Goal: Task Accomplishment & Management: Manage account settings

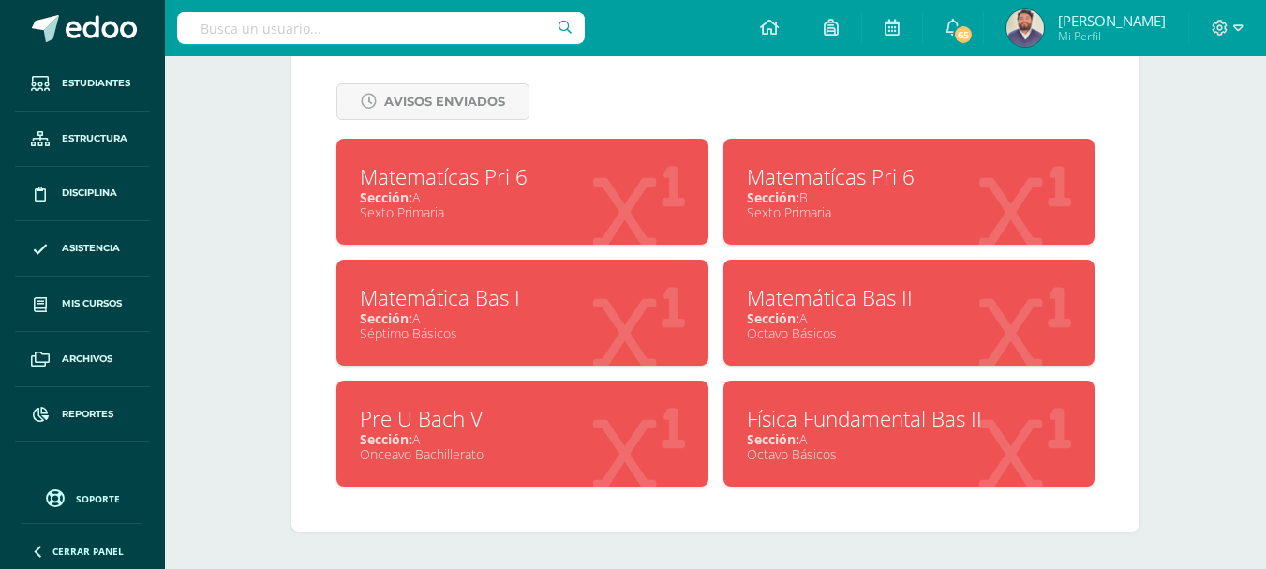
scroll to position [800, 0]
click at [843, 323] on div "Sección: A" at bounding box center [909, 318] width 325 height 18
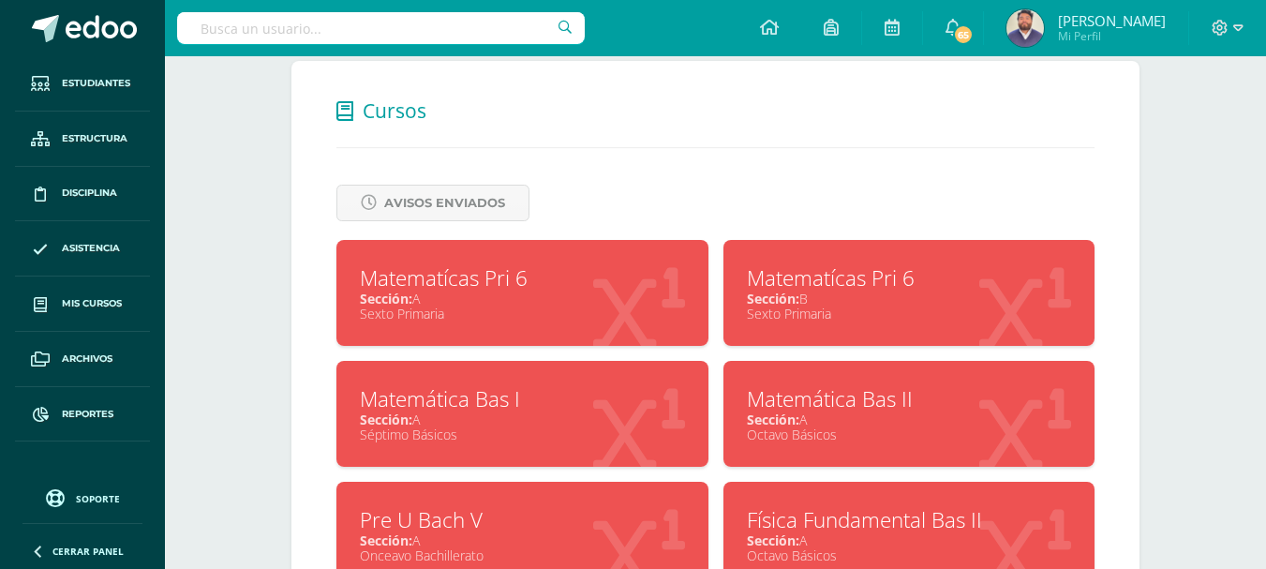
scroll to position [612, 0]
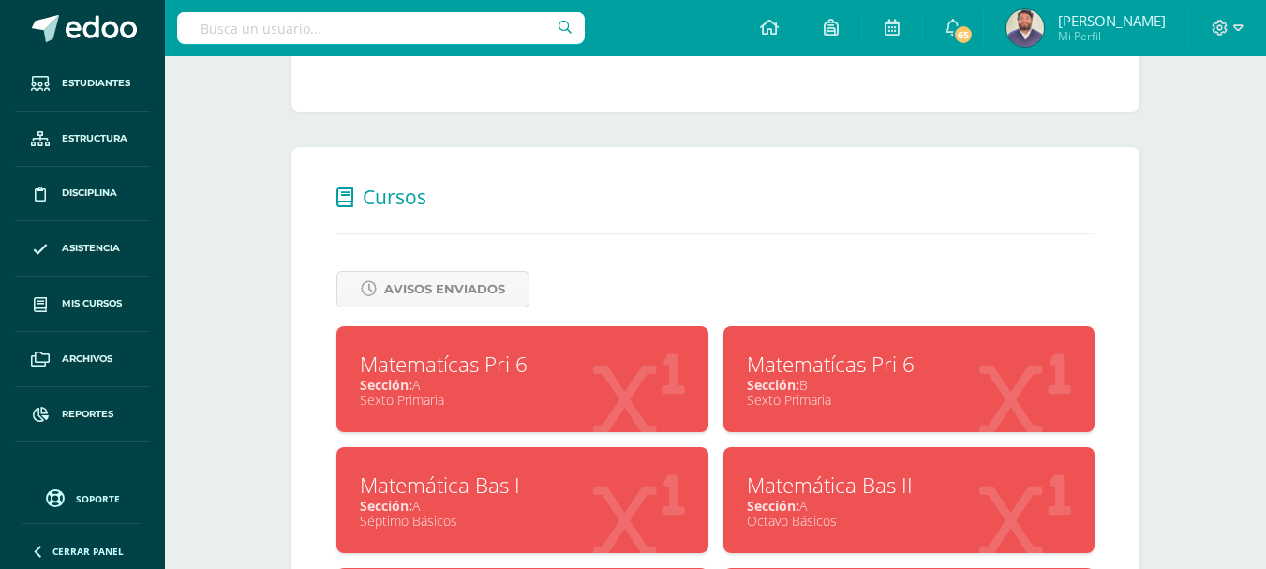
click at [357, 31] on input "text" at bounding box center [381, 28] width 408 height 32
type input "carol pimentel"
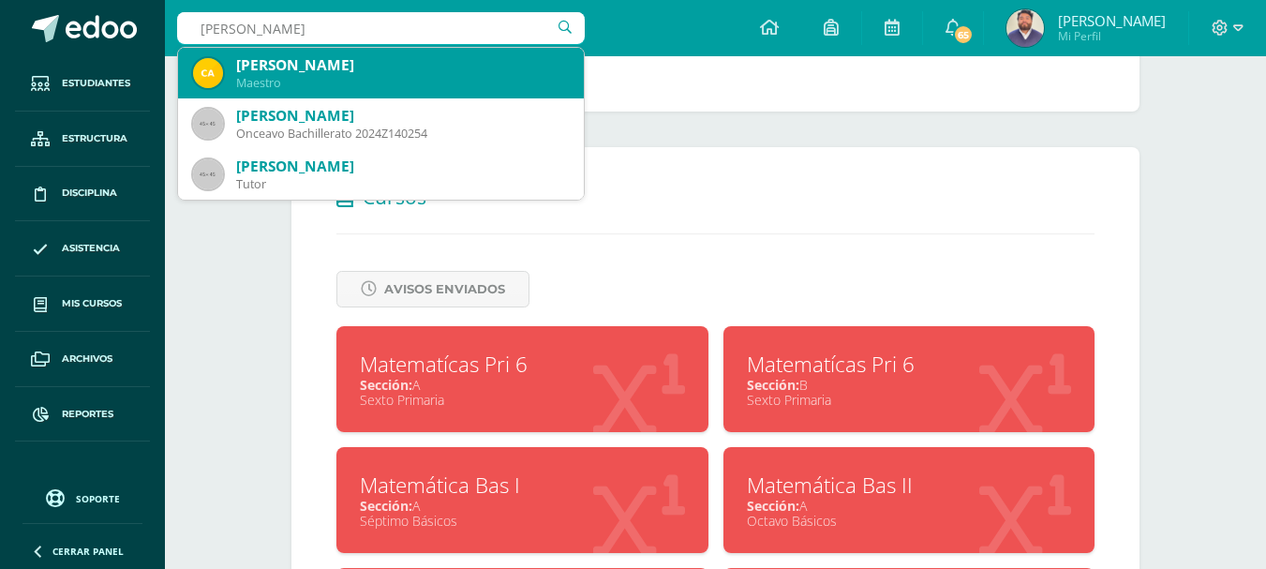
click at [306, 69] on div "[PERSON_NAME]" at bounding box center [402, 65] width 333 height 20
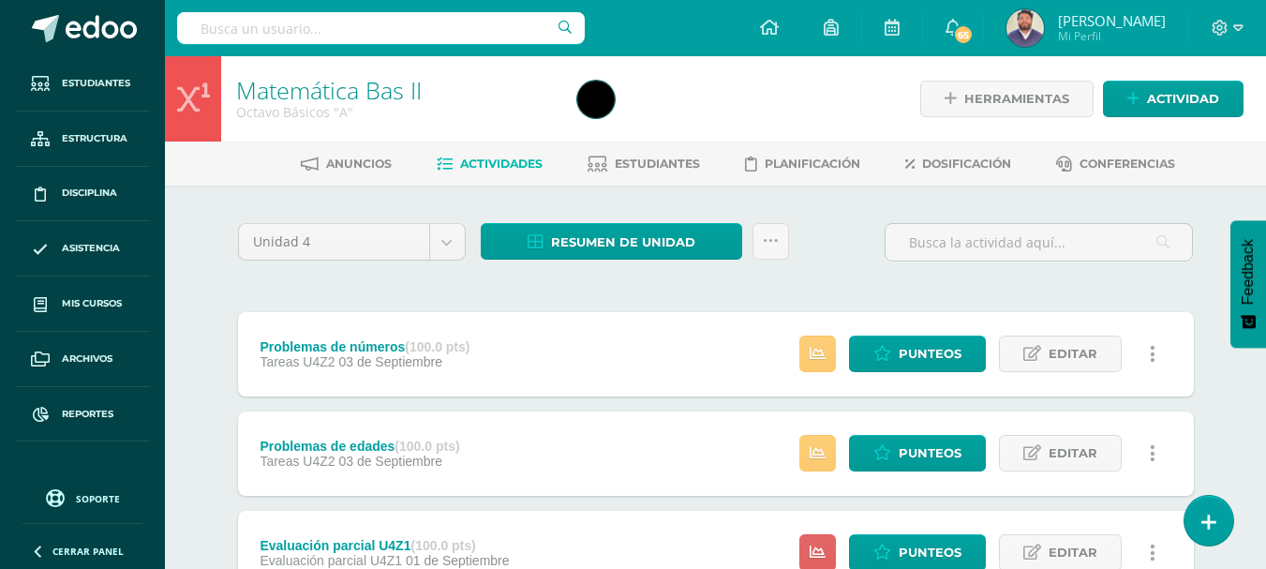
scroll to position [94, 0]
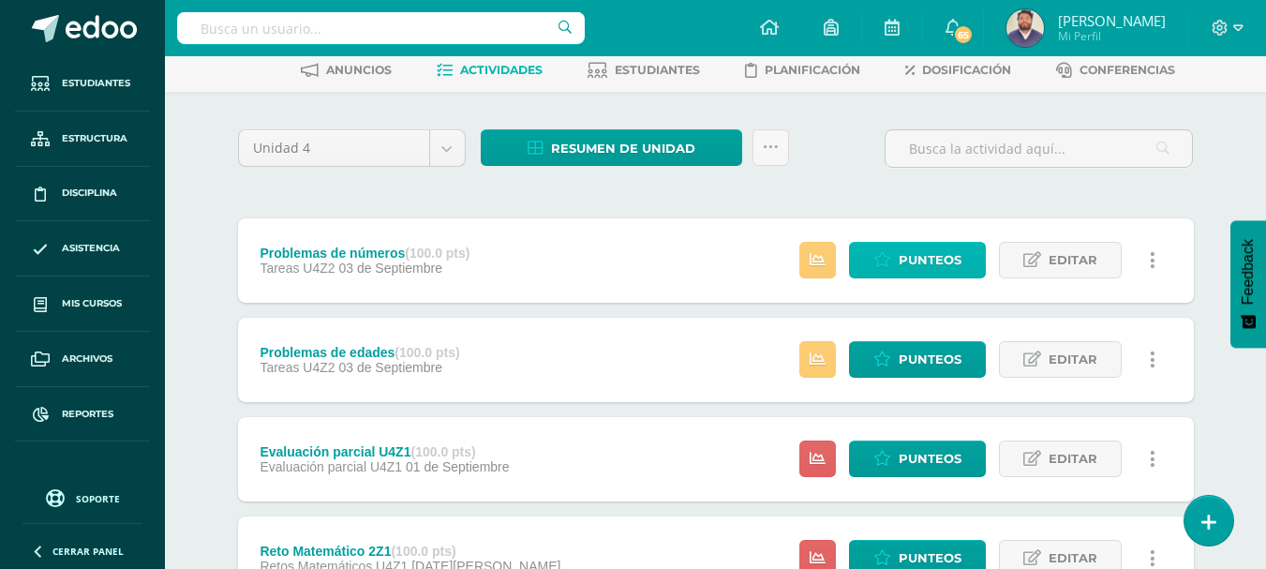
click at [950, 262] on span "Punteos" at bounding box center [930, 260] width 63 height 35
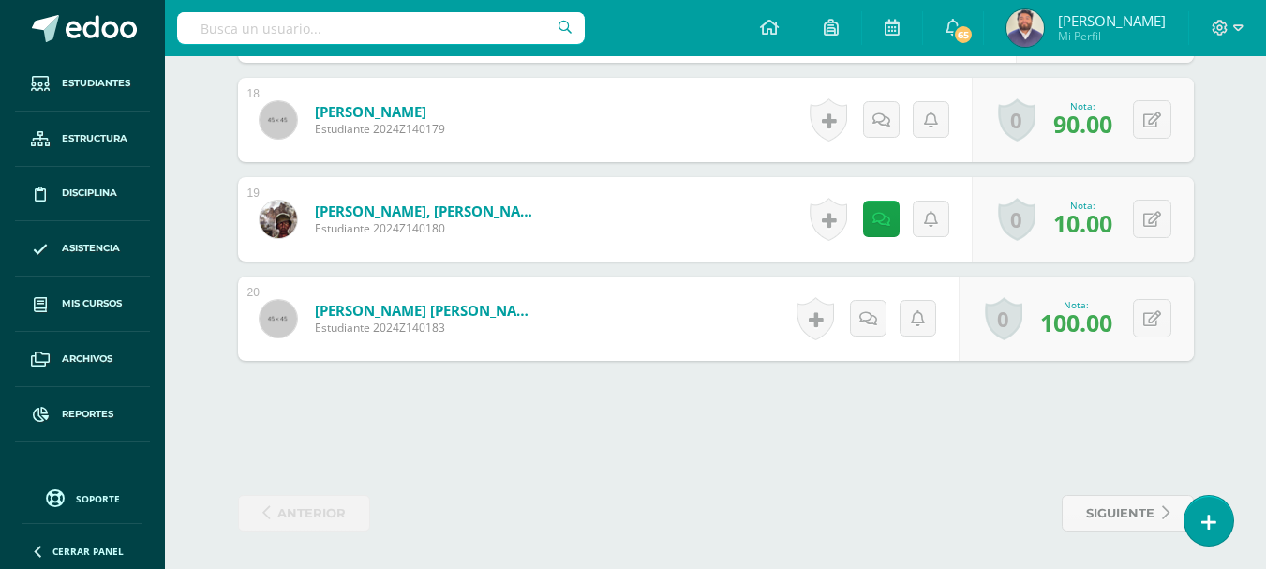
scroll to position [2424, 0]
click at [1152, 223] on button at bounding box center [1152, 218] width 38 height 38
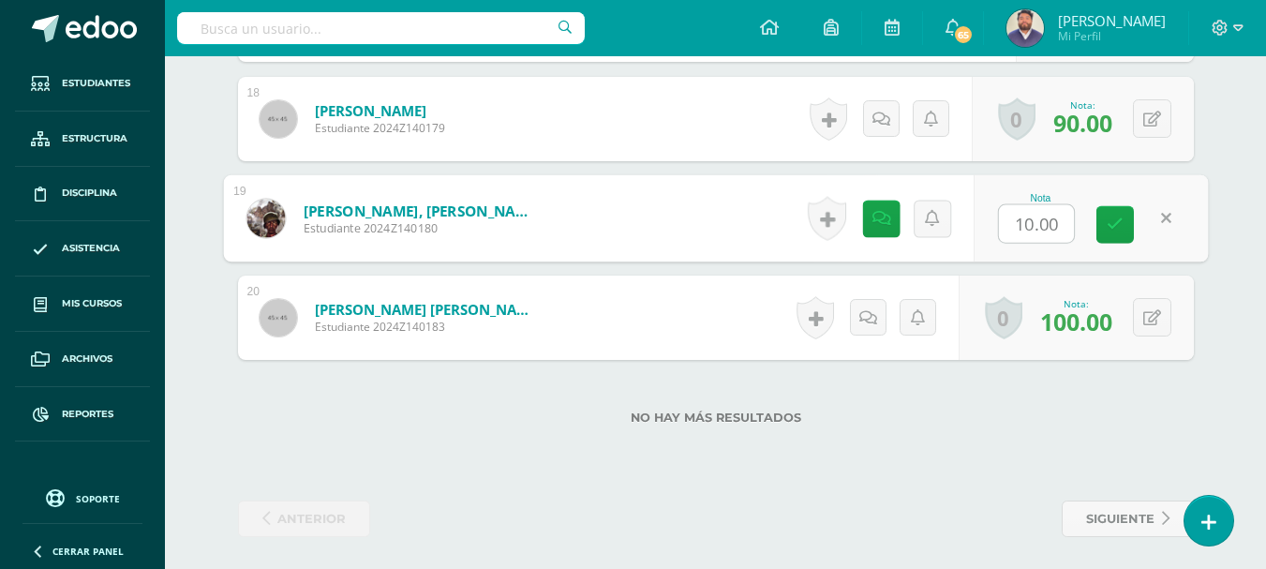
click at [1027, 229] on input "10.00" at bounding box center [1036, 223] width 75 height 37
type input "80.00"
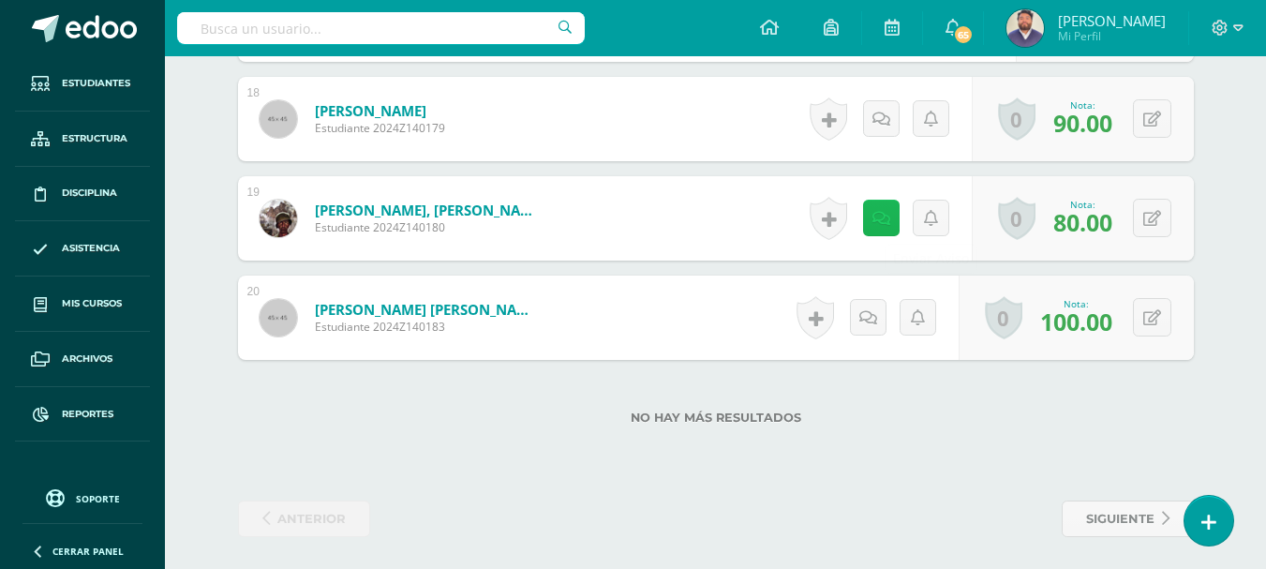
click at [883, 224] on icon at bounding box center [882, 219] width 18 height 16
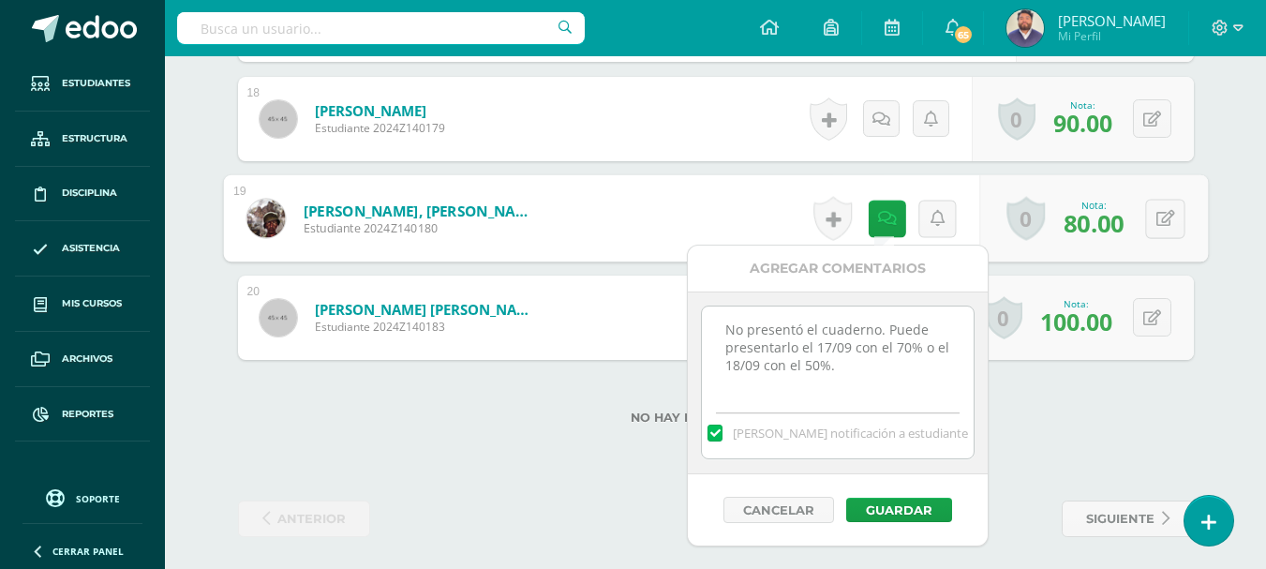
click at [725, 332] on textarea "No presentó el cuaderno. Puede presentarlo el 17/09 con el 70% o el 18/09 con e…" at bounding box center [837, 354] width 271 height 94
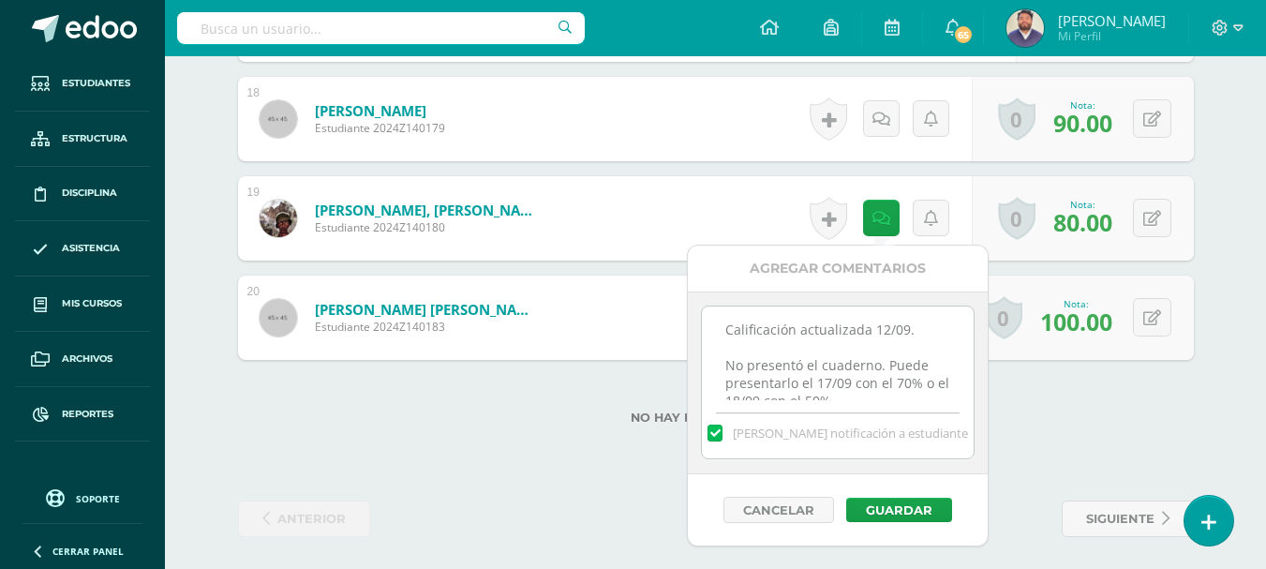
drag, startPoint x: 917, startPoint y: 329, endPoint x: 719, endPoint y: 330, distance: 197.8
click at [719, 330] on textarea "No presentó el cuaderno. Puede presentarlo el 17/09 con el 70% o el 18/09 con e…" at bounding box center [837, 354] width 271 height 94
type textarea "Calificación actualizada 12/09. No presentó el cuaderno. Puede presentarlo el 1…"
click at [867, 501] on button "Guardar" at bounding box center [899, 510] width 106 height 24
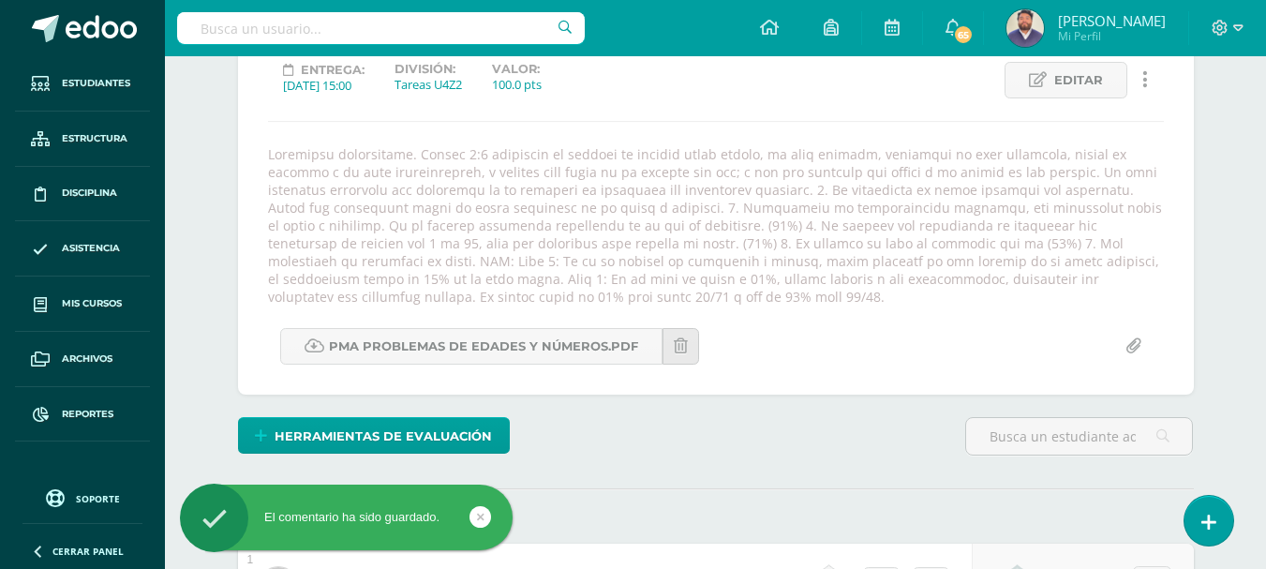
scroll to position [0, 0]
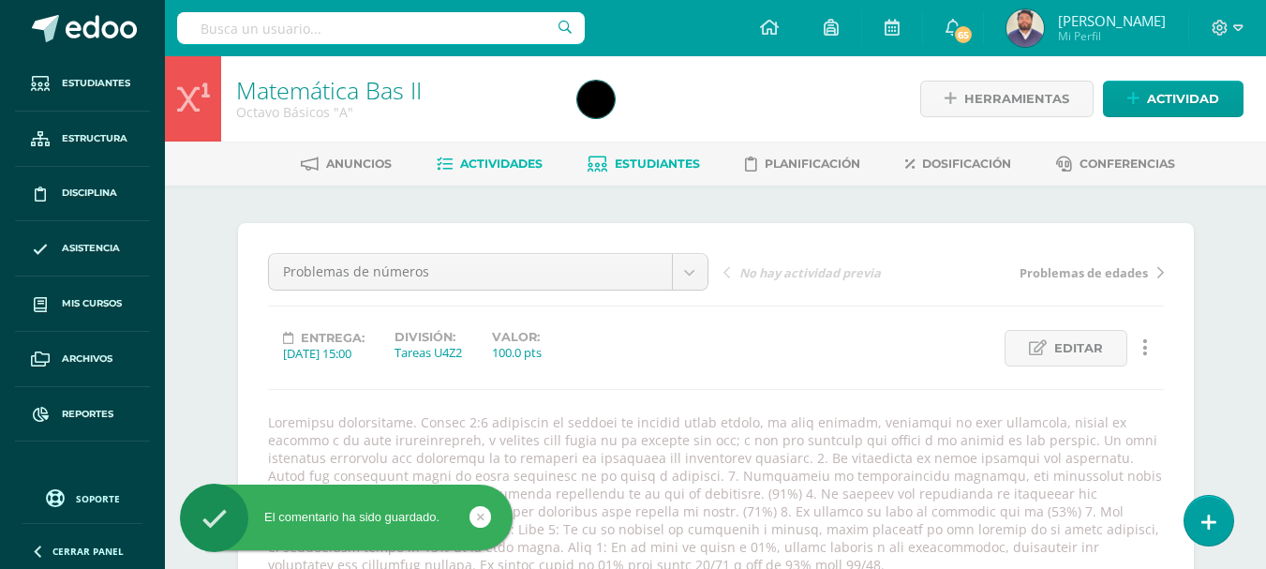
click at [617, 157] on span "Estudiantes" at bounding box center [657, 164] width 85 height 14
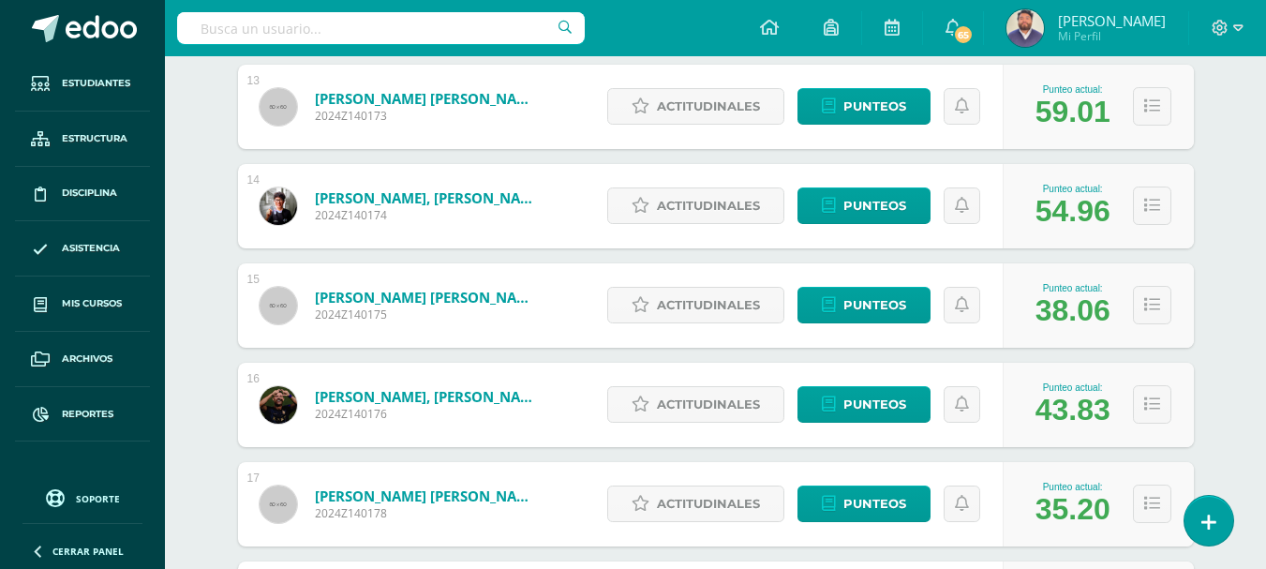
scroll to position [1929, 0]
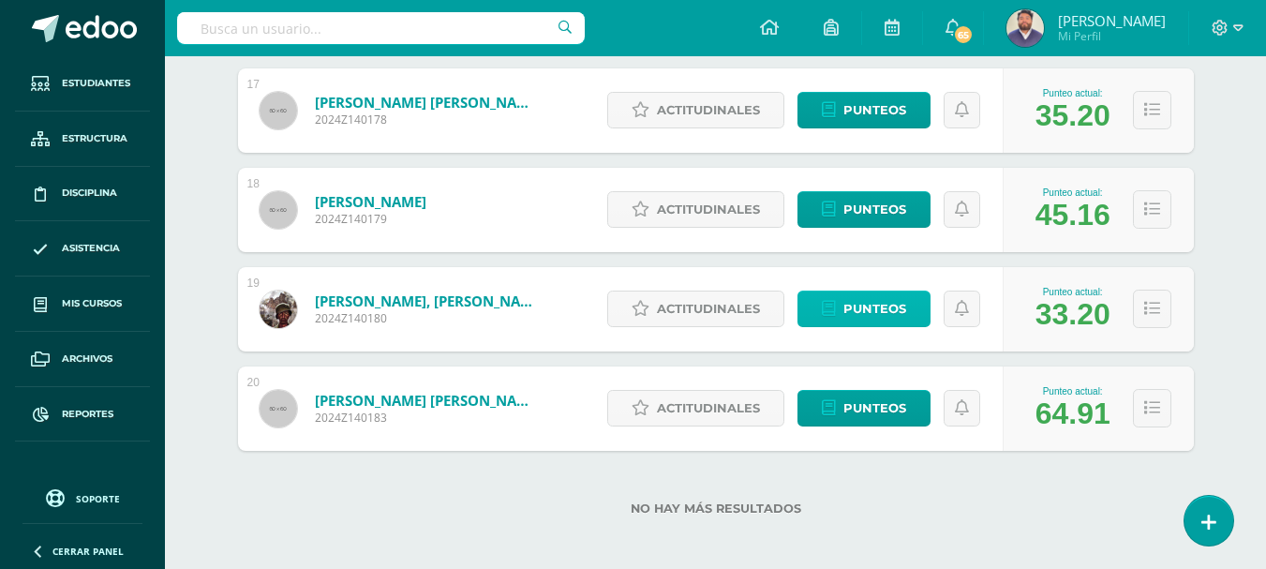
click at [845, 311] on span "Punteos" at bounding box center [875, 309] width 63 height 35
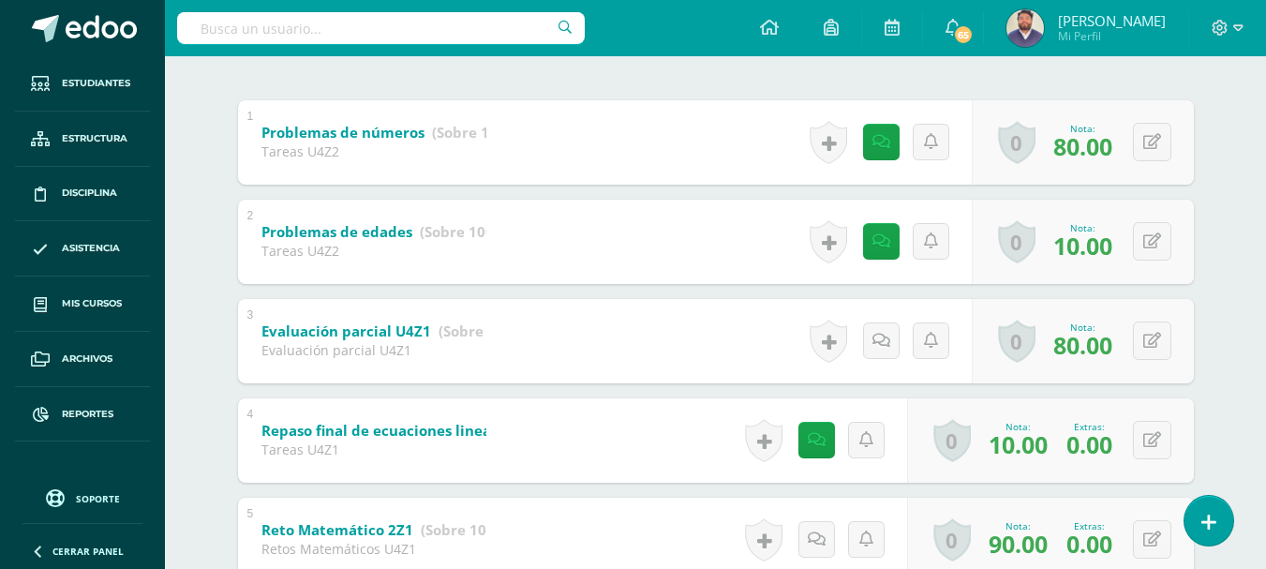
scroll to position [375, 0]
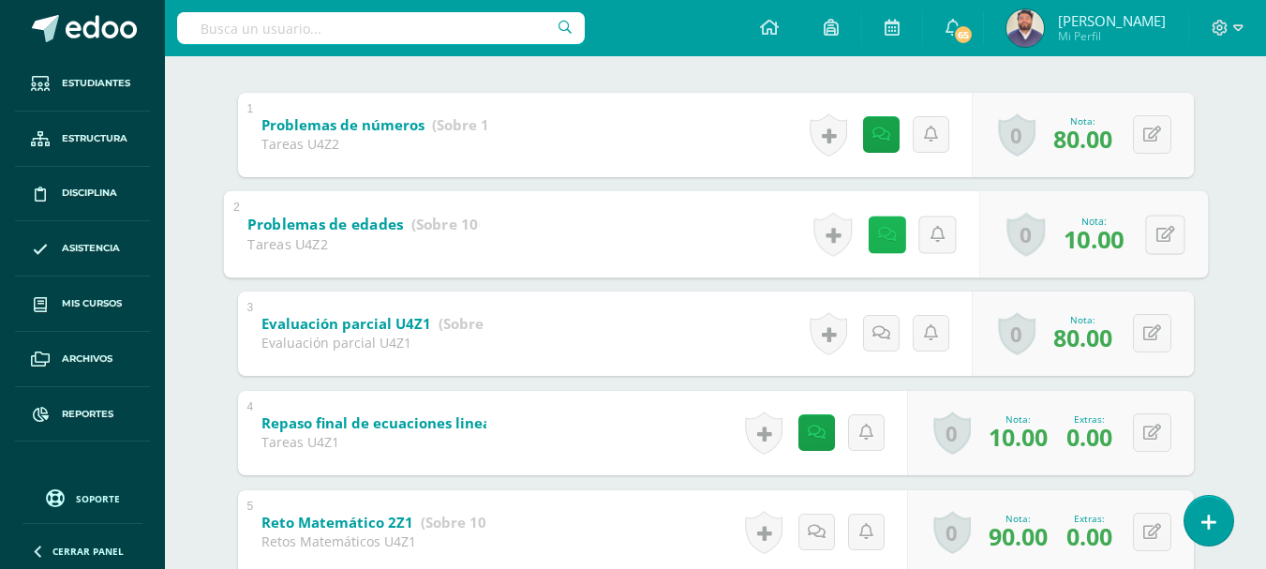
click at [887, 244] on link at bounding box center [886, 234] width 37 height 37
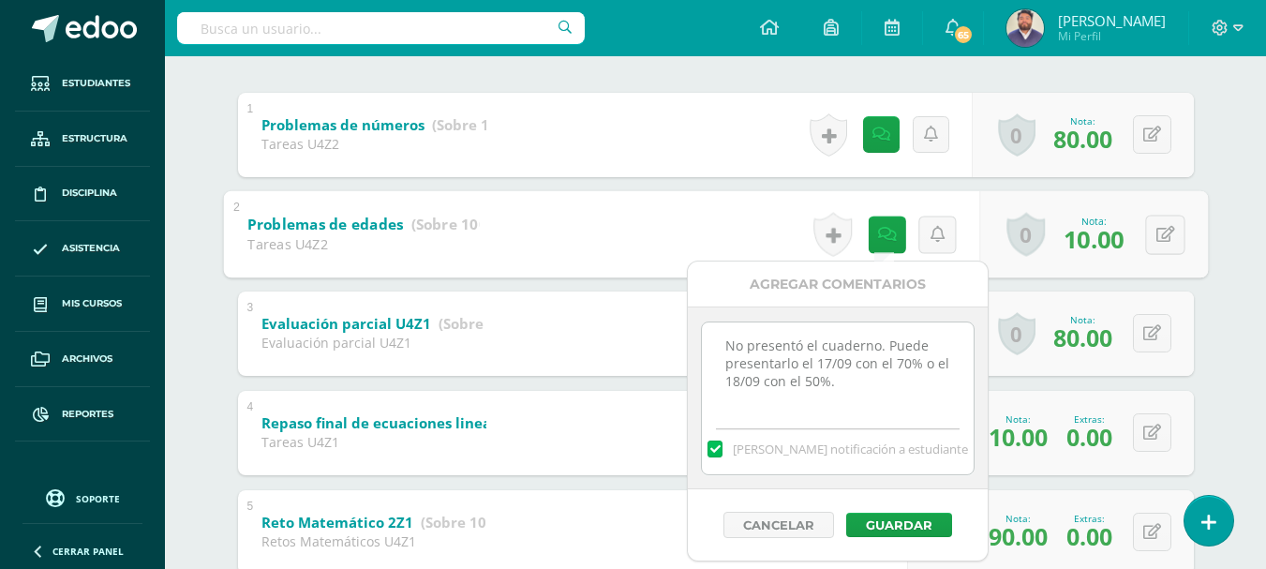
click at [846, 380] on textarea "No presentó el cuaderno. Puede presentarlo el 17/09 con el 70% o el 18/09 con e…" at bounding box center [837, 369] width 271 height 94
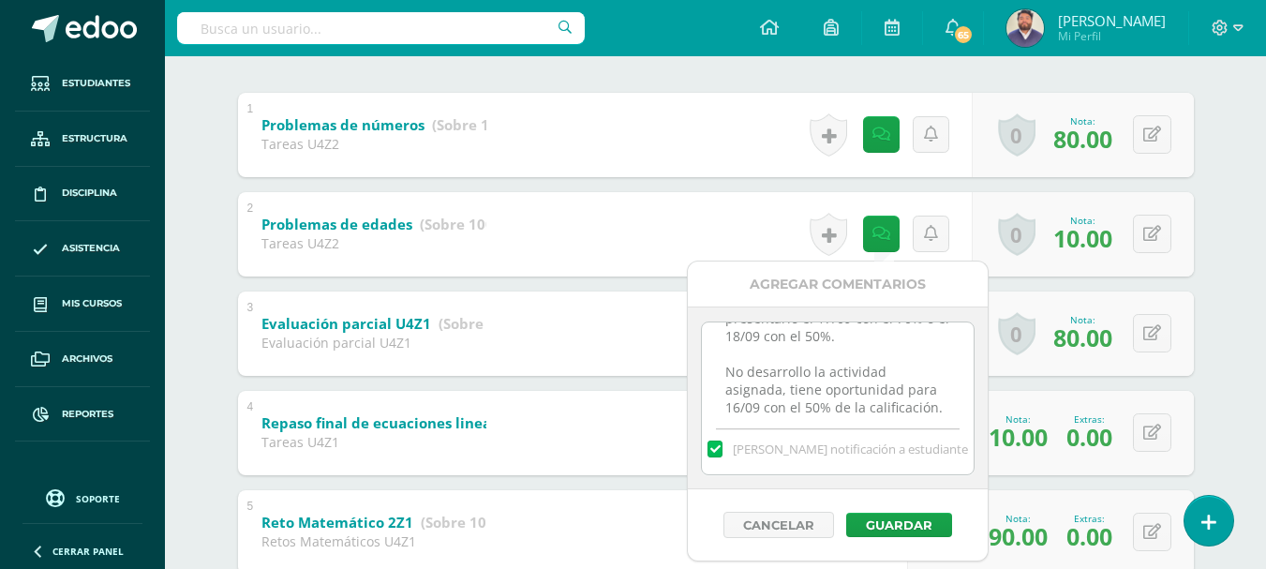
scroll to position [63, 0]
type textarea "No presentó el cuaderno. Puede presentarlo el 17/09 con el 70% o el 18/09 con e…"
click at [883, 528] on button "Guardar" at bounding box center [899, 525] width 106 height 24
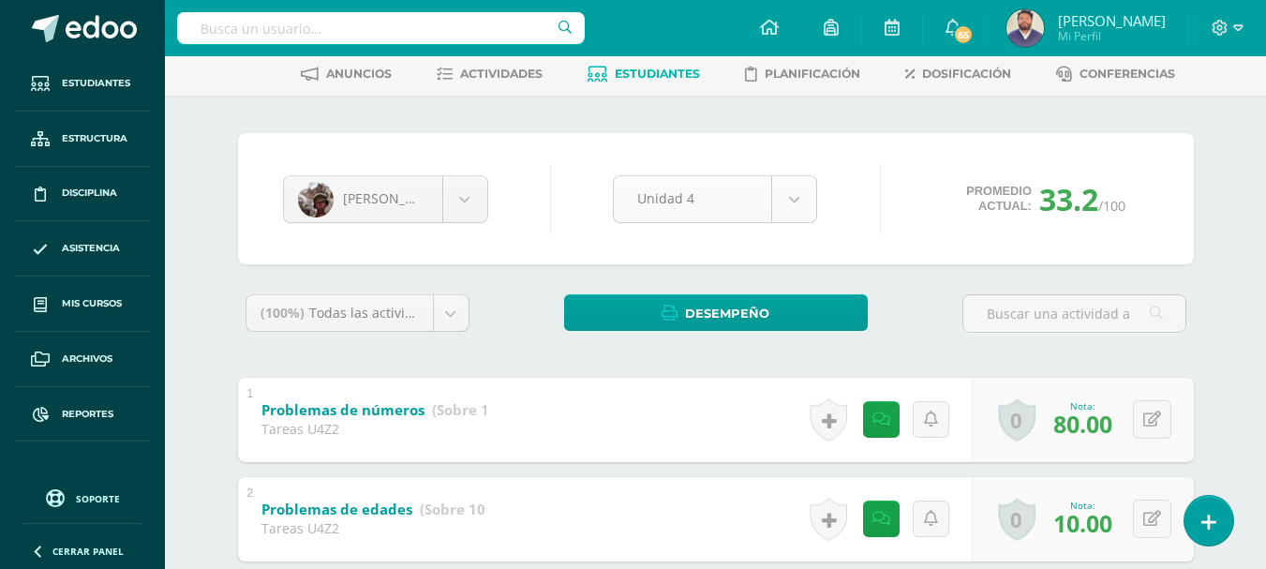
scroll to position [0, 0]
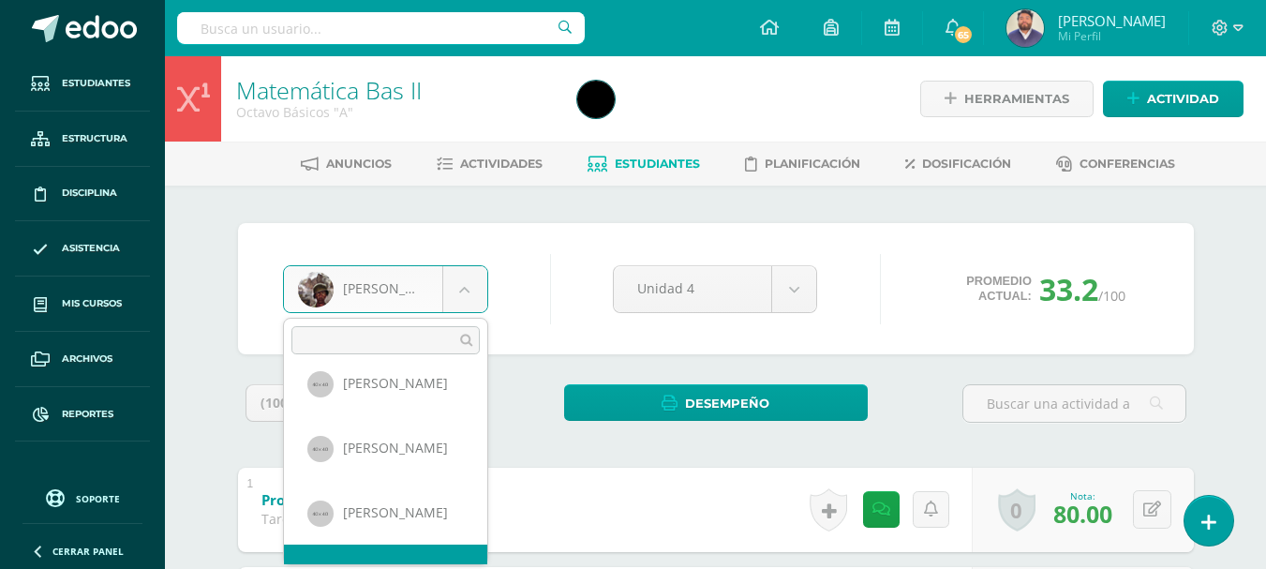
scroll to position [637, 0]
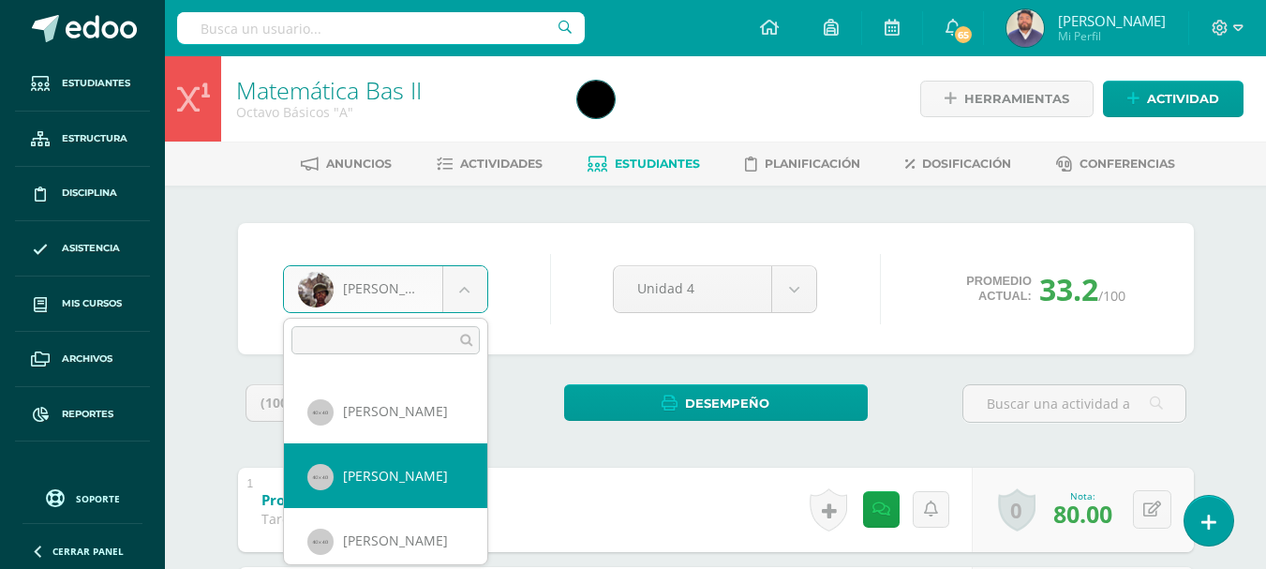
select select "191"
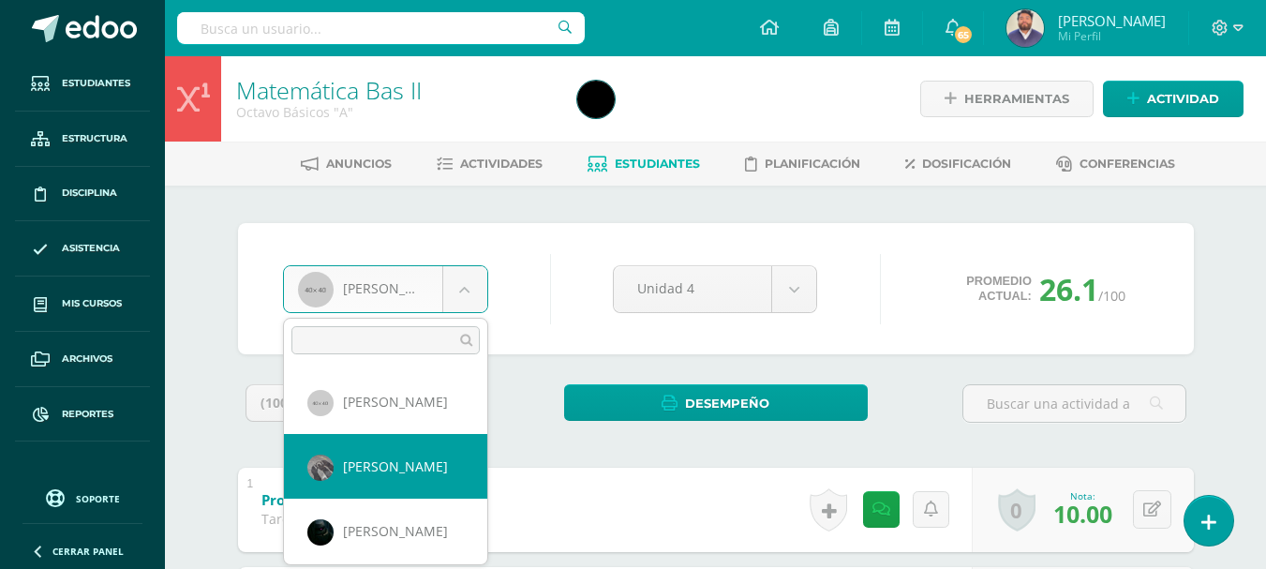
select select "180"
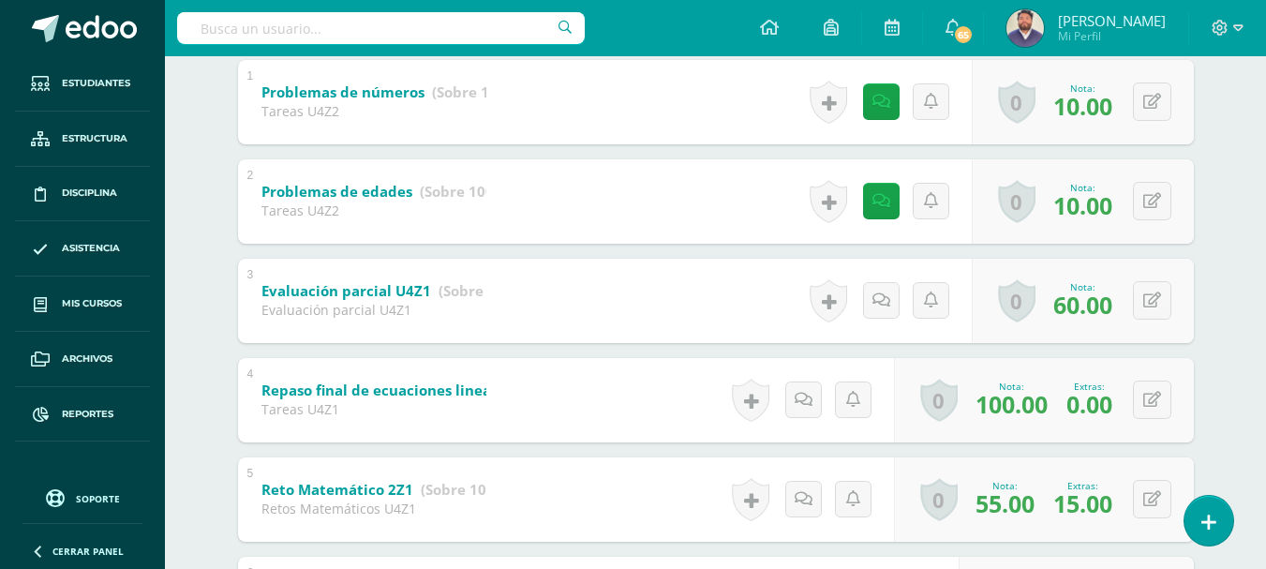
scroll to position [375, 0]
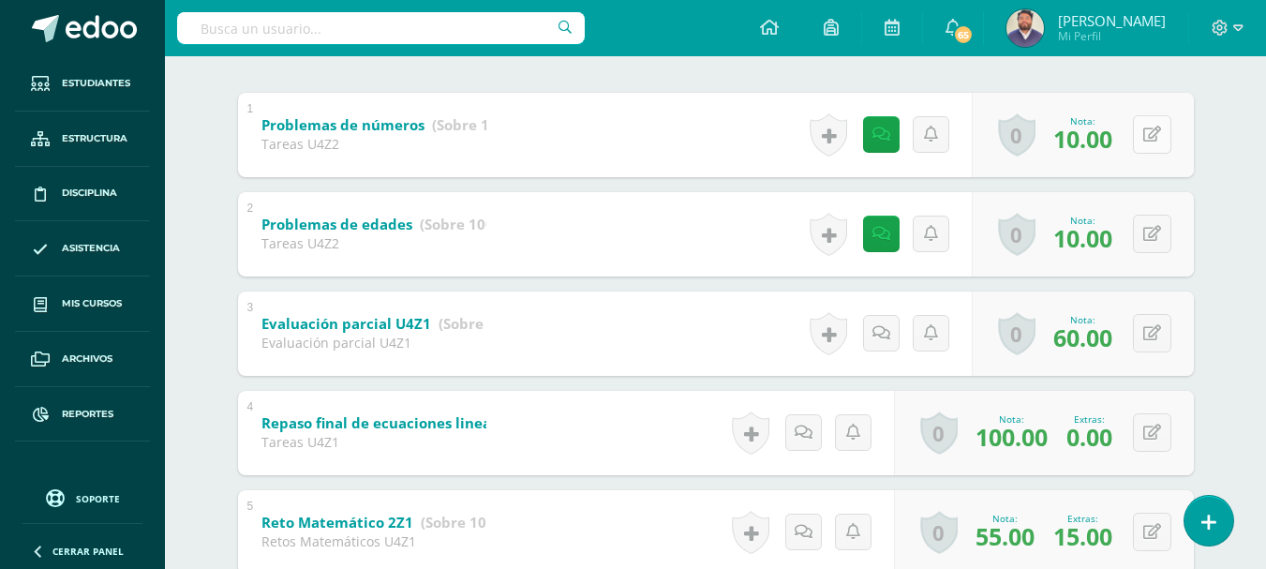
click at [1152, 129] on icon at bounding box center [1153, 135] width 18 height 16
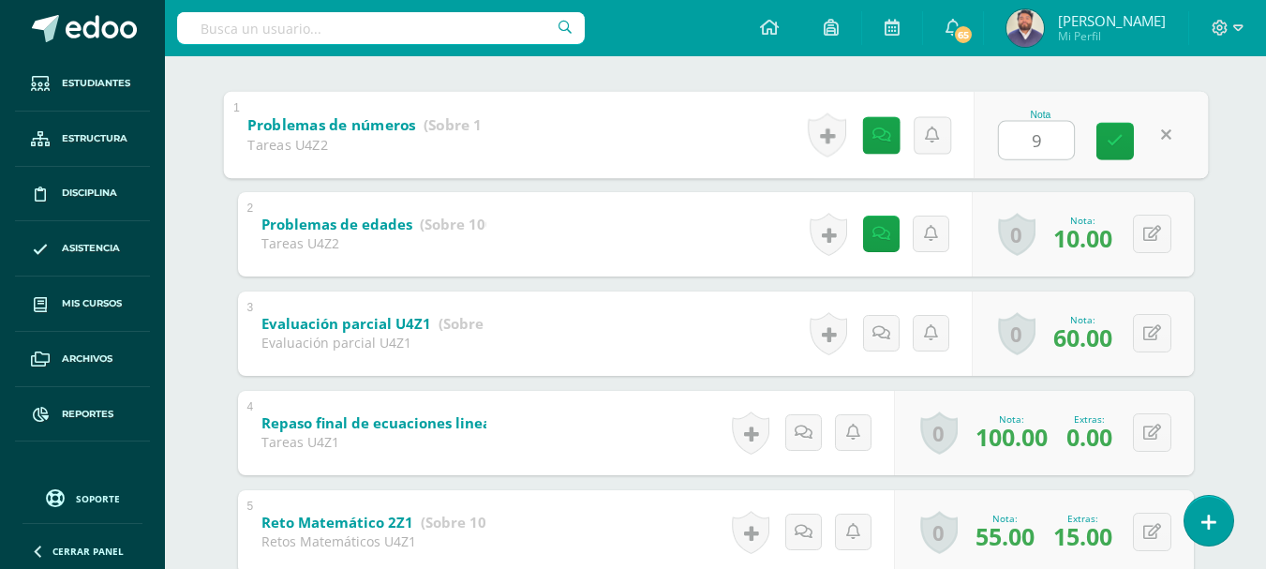
type input "90"
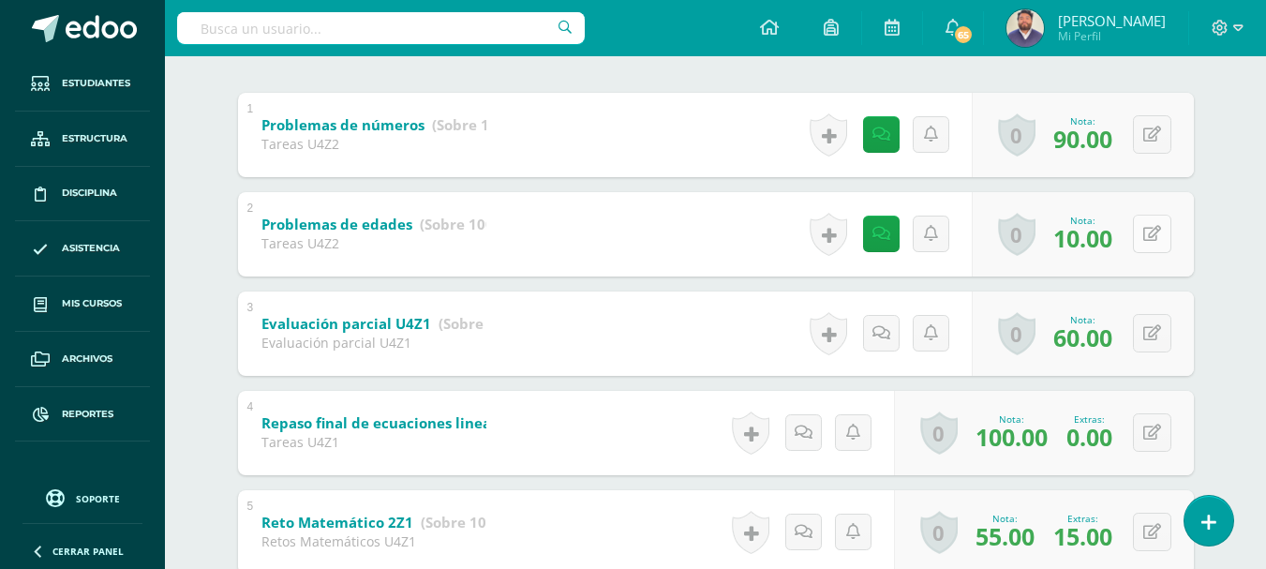
click at [1139, 228] on div "0 Logros Logros obtenidos Aún no hay logros agregados Nota: 10.00" at bounding box center [1083, 234] width 222 height 84
click at [1172, 236] on icon at bounding box center [1165, 234] width 19 height 16
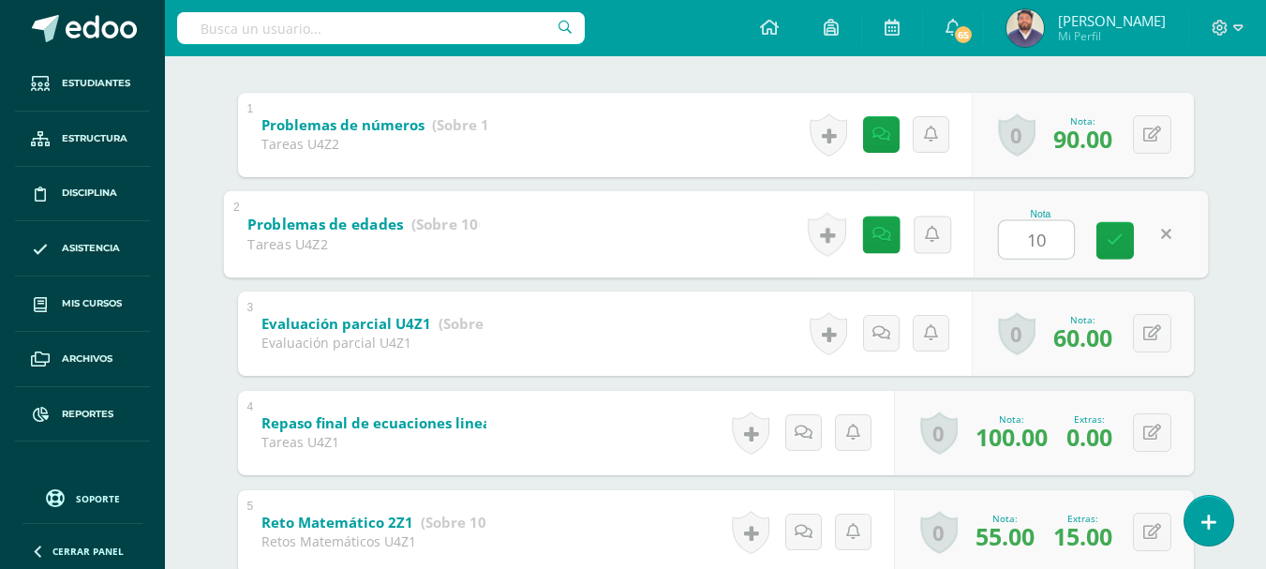
type input "100"
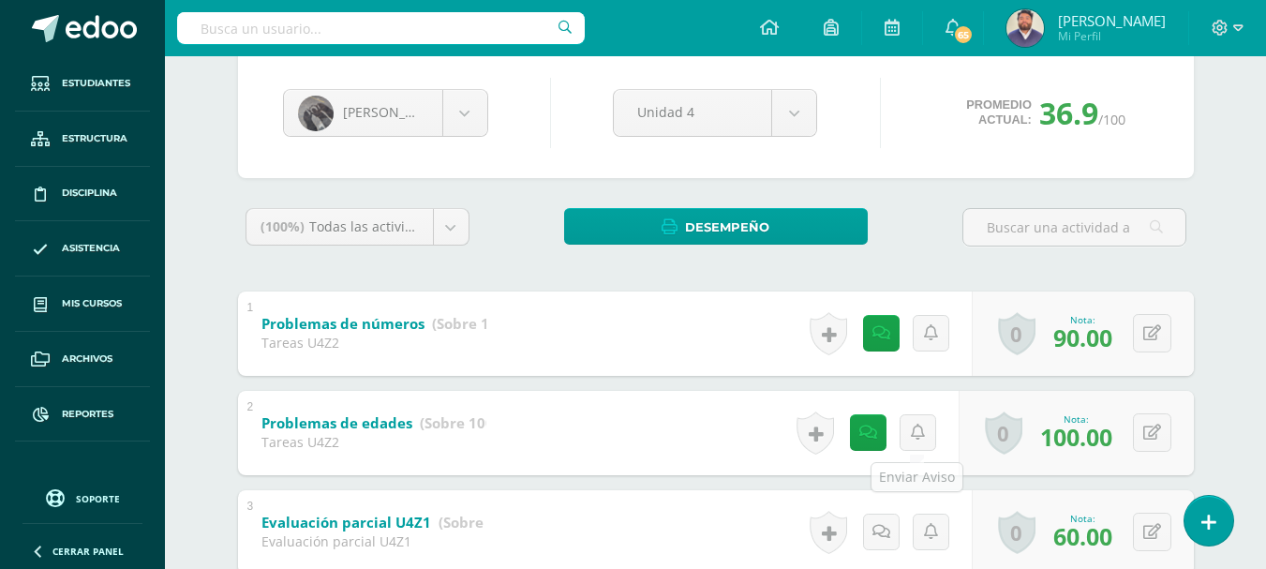
scroll to position [0, 0]
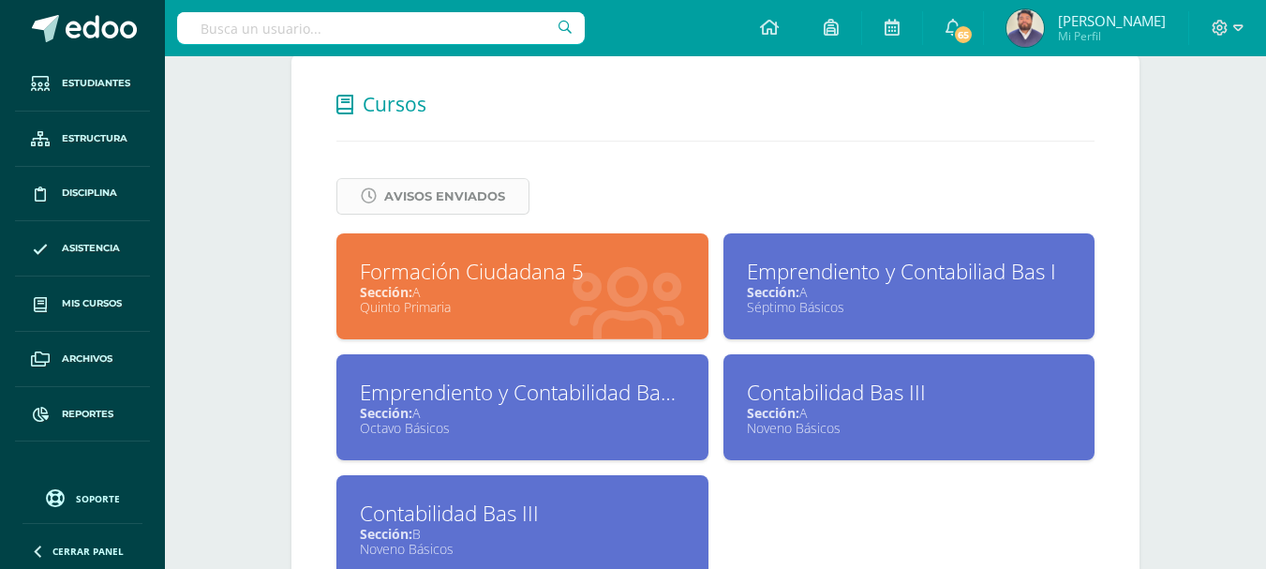
scroll to position [750, 0]
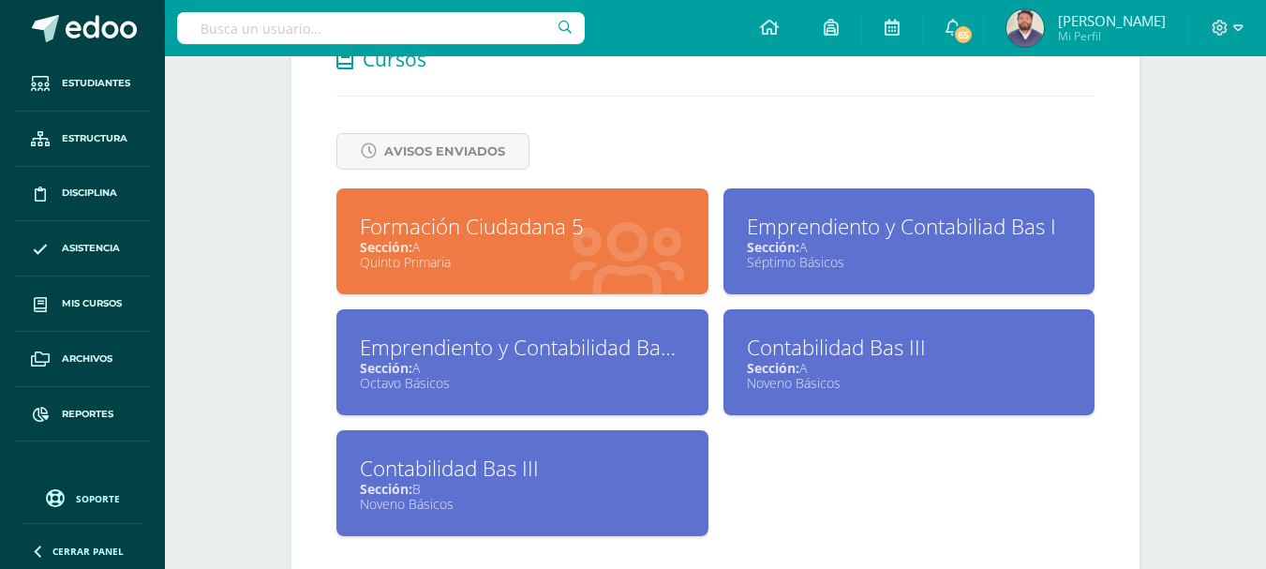
click at [519, 359] on div "Emprendiento y Contabilidad Bas II" at bounding box center [522, 347] width 325 height 29
